Goal: Task Accomplishment & Management: Use online tool/utility

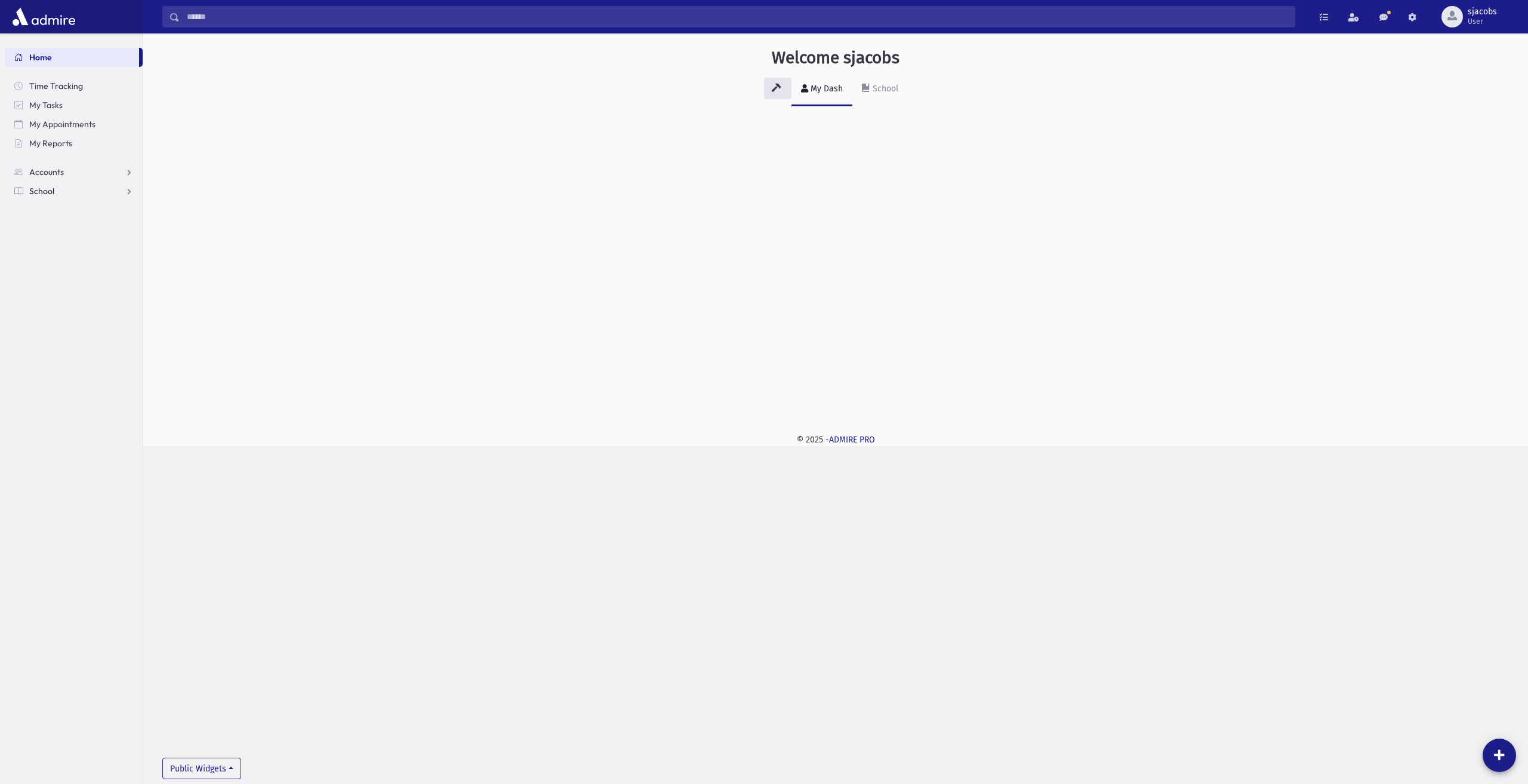
click at [57, 189] on link "School" at bounding box center [73, 191] width 138 height 19
click at [78, 236] on link "Attendance" at bounding box center [73, 229] width 138 height 19
click at [83, 253] on link "Entry" at bounding box center [73, 248] width 138 height 19
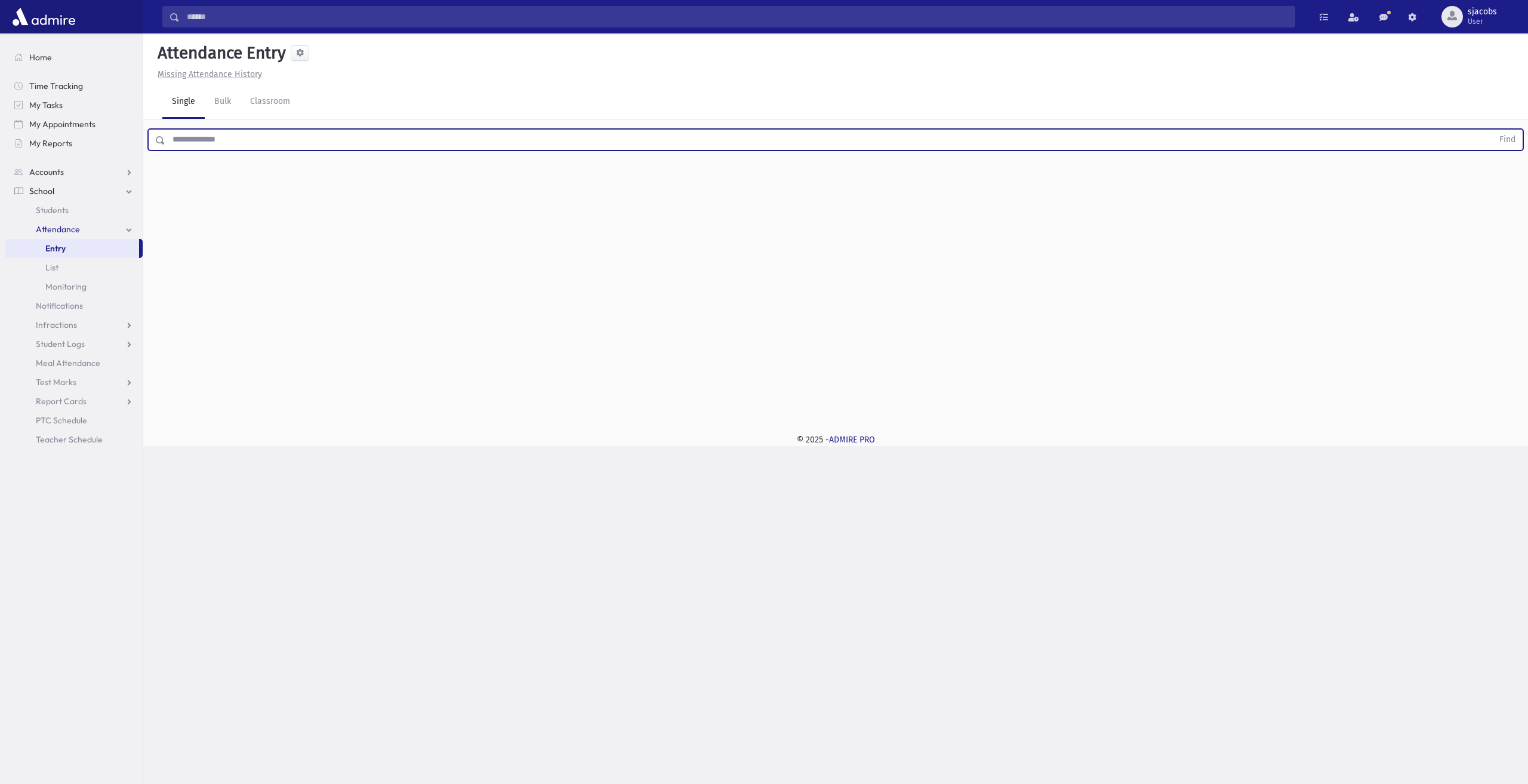
click at [451, 143] on input "text" at bounding box center [829, 139] width 1327 height 21
click at [1492, 130] on button "Find" at bounding box center [1507, 139] width 31 height 20
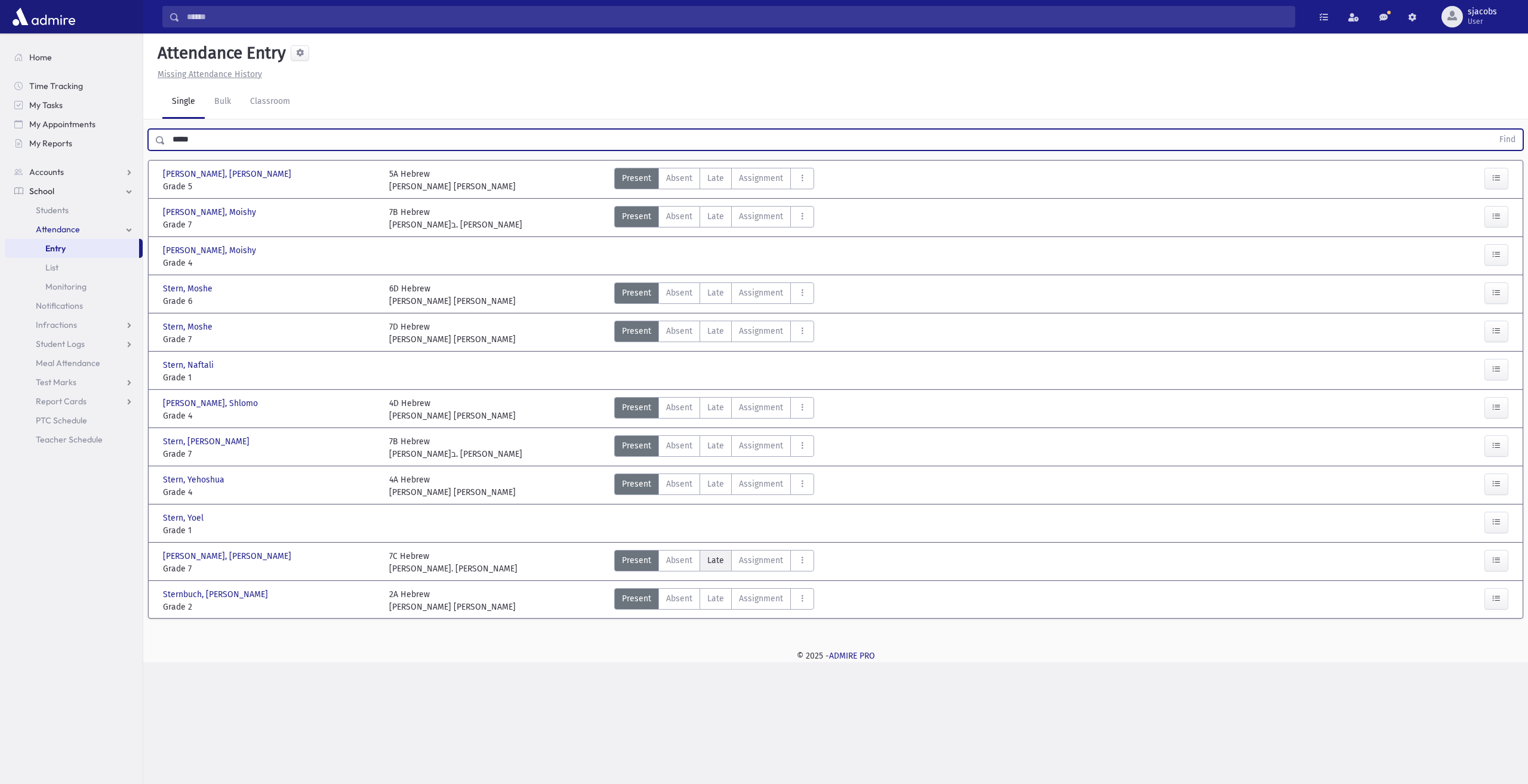
click at [711, 564] on label "Late Late" at bounding box center [716, 560] width 32 height 21
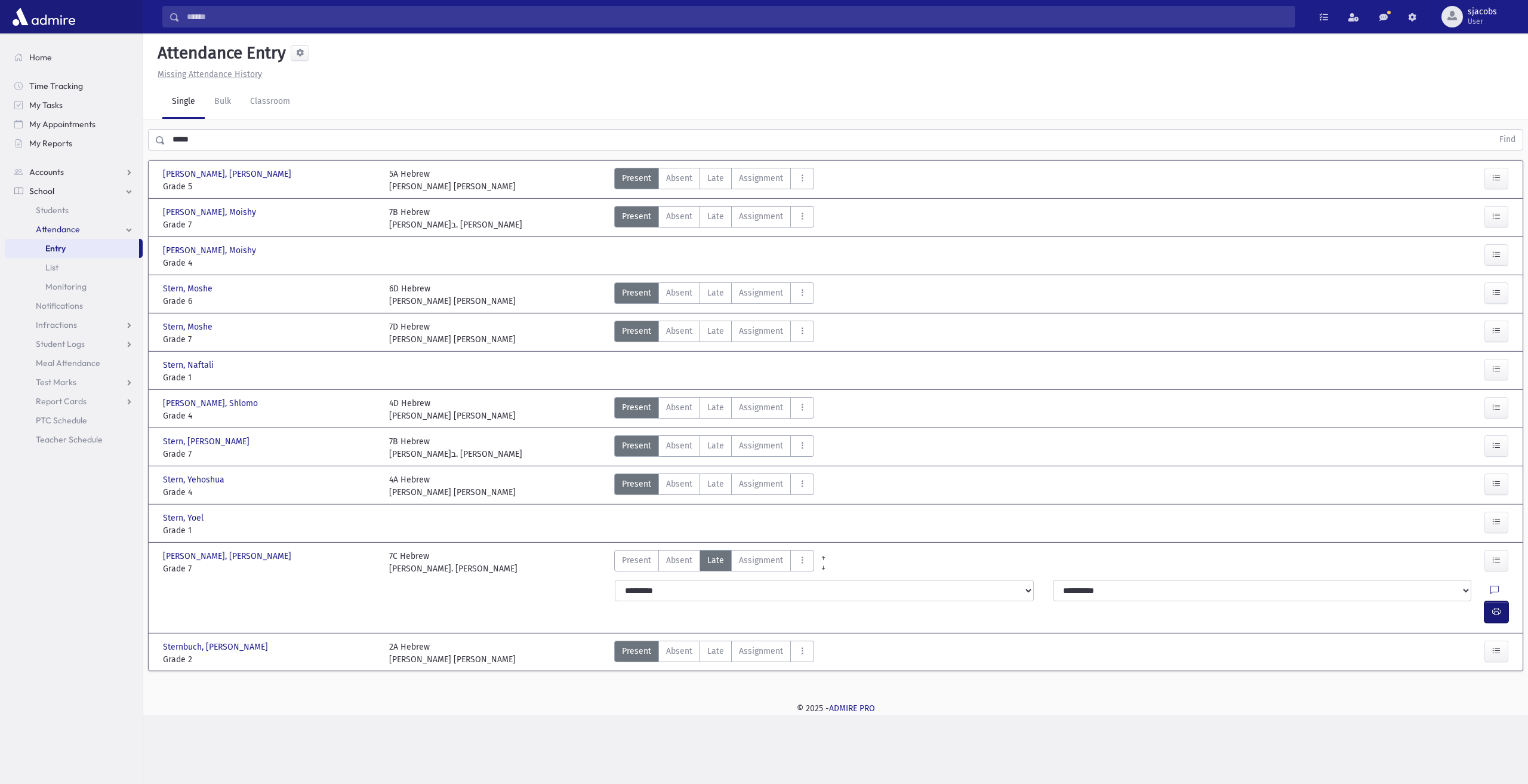
click at [1503, 601] on button "button" at bounding box center [1496, 611] width 24 height 21
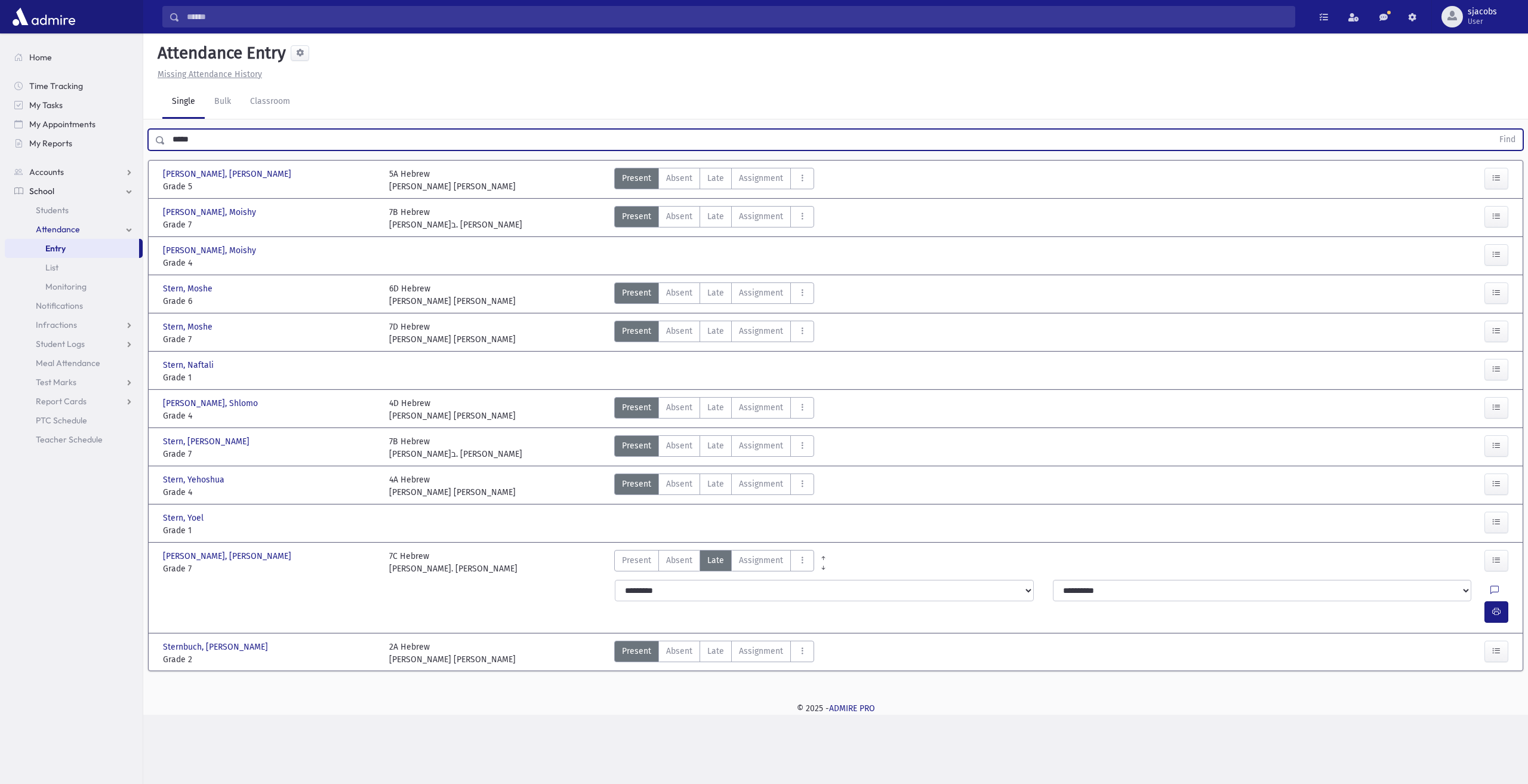
drag, startPoint x: 204, startPoint y: 134, endPoint x: 0, endPoint y: 150, distance: 204.6
click at [0, 147] on div "Search Results All Accounts" at bounding box center [764, 392] width 1528 height 784
type input "*****"
click at [1492, 130] on button "Find" at bounding box center [1507, 139] width 31 height 20
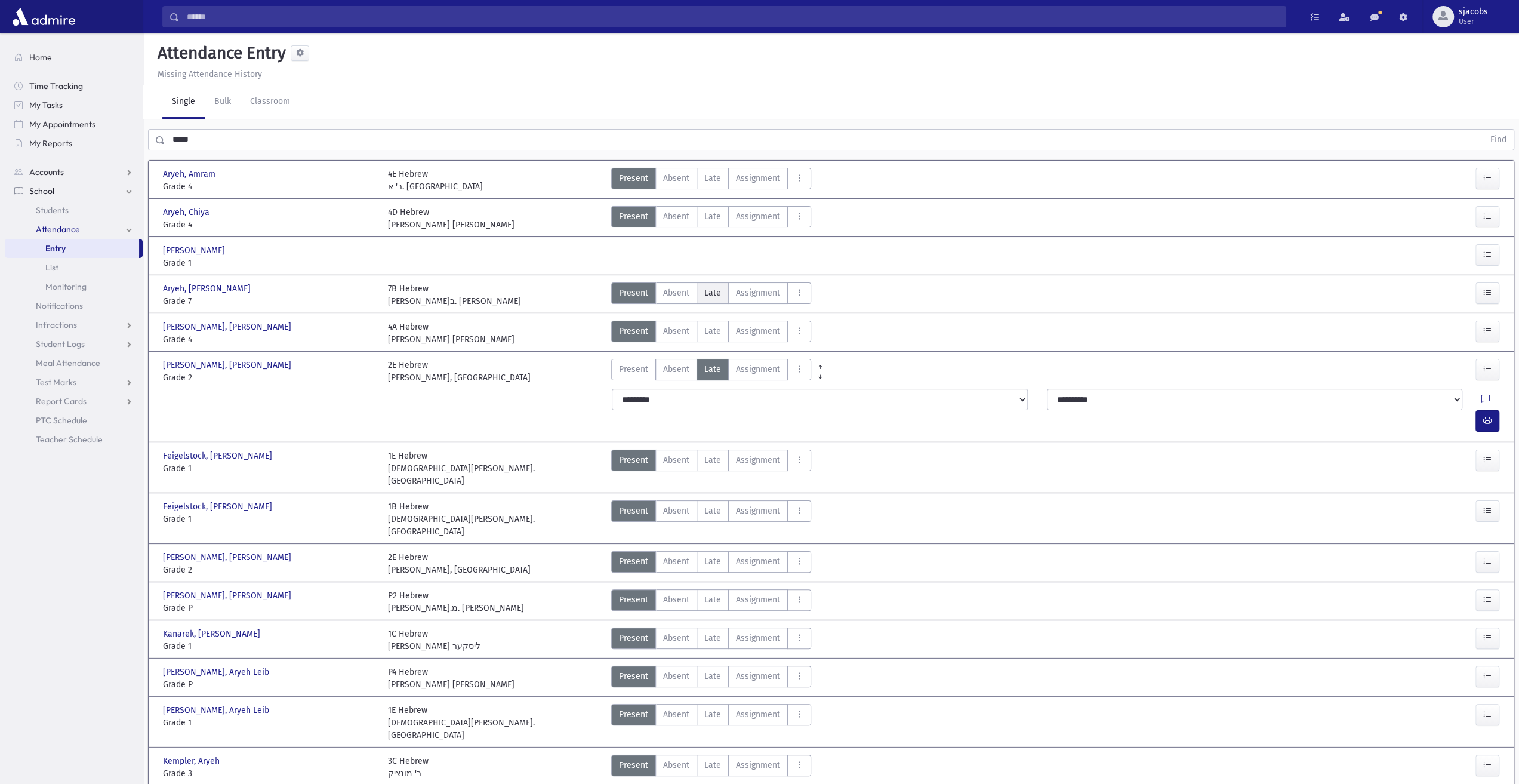
click at [710, 296] on span "Late" at bounding box center [712, 293] width 17 height 12
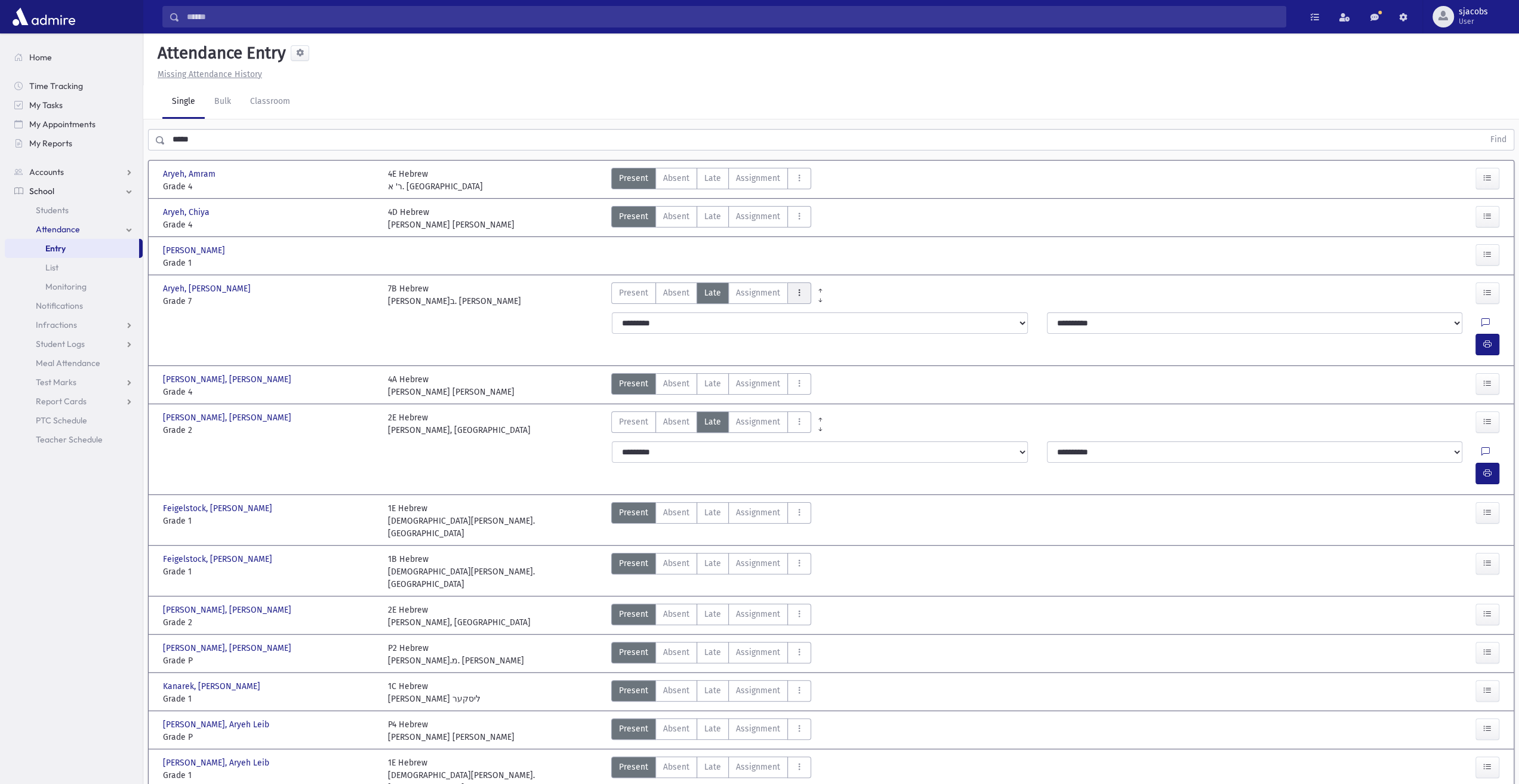
drag, startPoint x: 816, startPoint y: 291, endPoint x: 799, endPoint y: 299, distance: 18.8
click at [795, 292] on icon "AttTypes" at bounding box center [799, 293] width 9 height 11
drag, startPoint x: 823, startPoint y: 460, endPoint x: 910, endPoint y: 427, distance: 93.0
click at [823, 460] on class"] "late to class late to class" at bounding box center [843, 454] width 111 height 21
drag, startPoint x: 1501, startPoint y: 317, endPoint x: 1494, endPoint y: 318, distance: 7.1
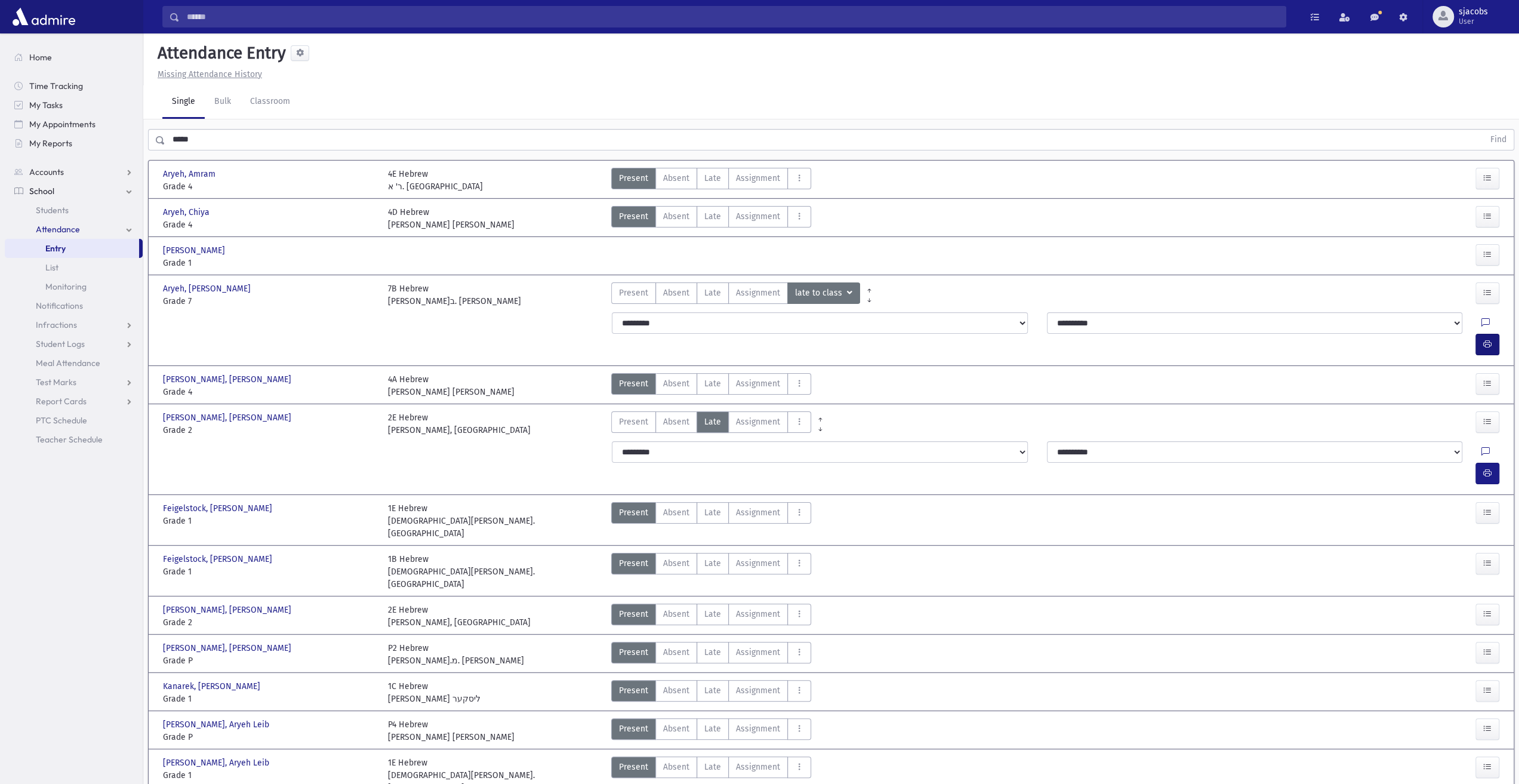
click at [1497, 333] on div at bounding box center [1489, 344] width 29 height 21
click at [1494, 333] on button "button" at bounding box center [1487, 344] width 24 height 21
